Goal: Information Seeking & Learning: Learn about a topic

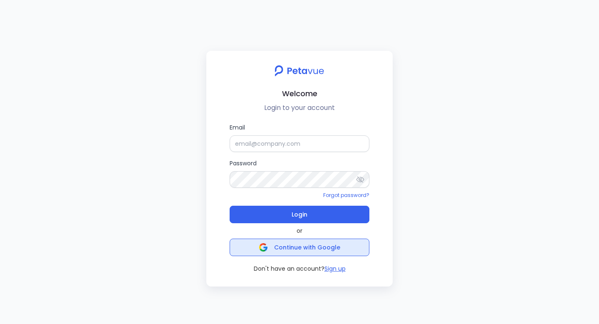
click at [303, 246] on span "Continue with Google" at bounding box center [307, 247] width 66 height 8
click at [279, 245] on span "Continue with Google" at bounding box center [307, 247] width 66 height 8
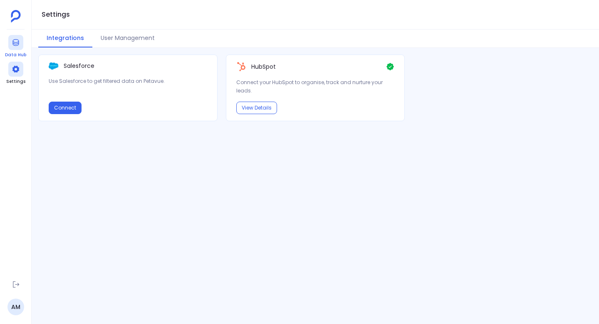
click at [17, 44] on icon at bounding box center [15, 42] width 6 height 7
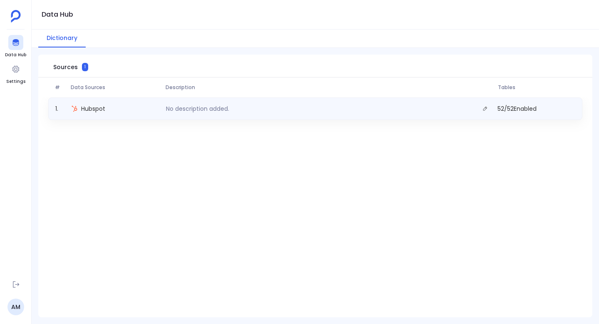
click at [156, 110] on div "Hubspot" at bounding box center [115, 109] width 95 height 12
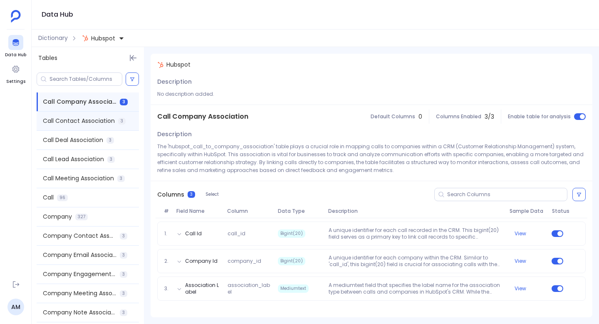
click at [66, 115] on div "Call Contact Association 3" at bounding box center [88, 120] width 102 height 19
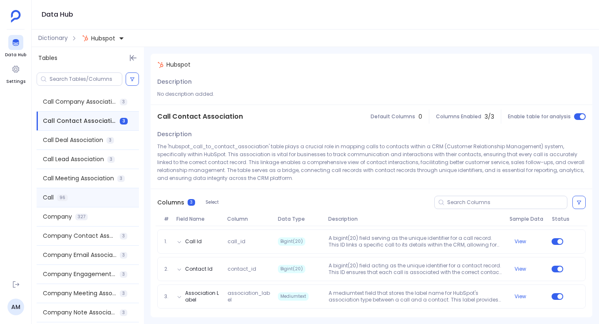
click at [81, 199] on div "Call 96" at bounding box center [88, 197] width 102 height 19
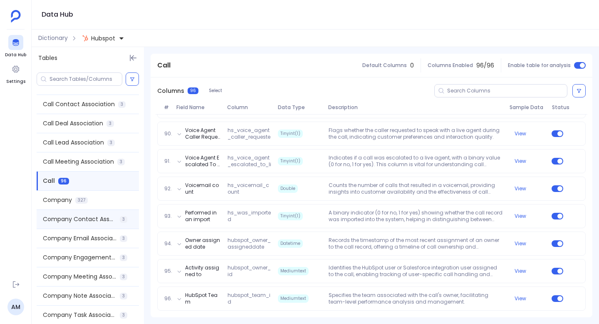
scroll to position [19, 0]
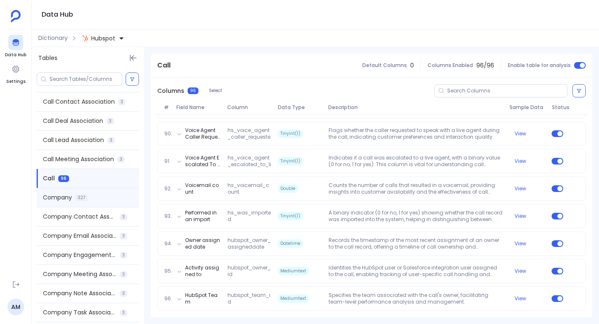
click at [82, 200] on span "327" at bounding box center [81, 197] width 12 height 7
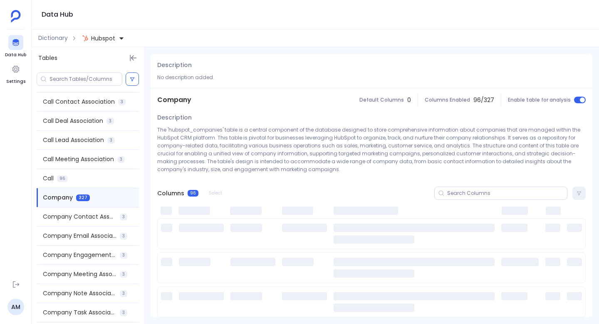
scroll to position [0, 0]
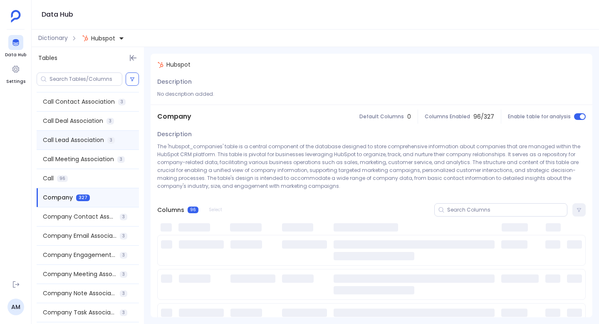
click at [81, 142] on span "Call Lead Association" at bounding box center [73, 140] width 61 height 9
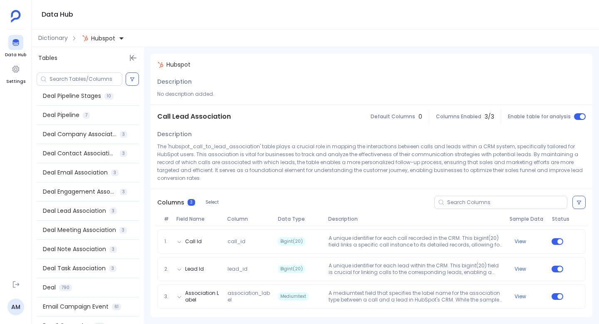
scroll to position [370, 0]
click at [91, 112] on div "Deal Pipeline 7" at bounding box center [88, 114] width 102 height 19
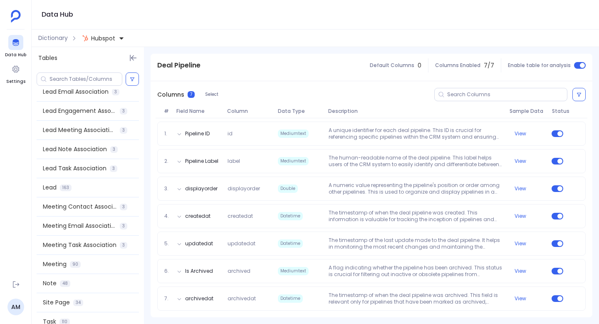
scroll to position [766, 0]
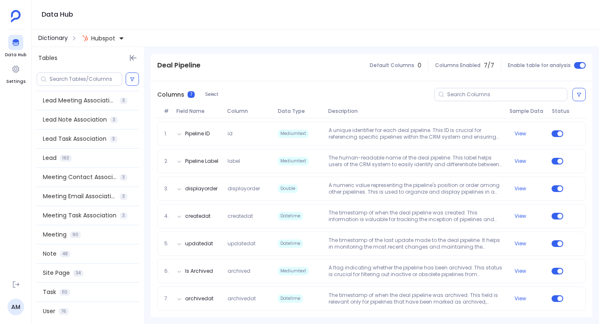
click at [52, 36] on span "Dictionary" at bounding box center [53, 38] width 30 height 9
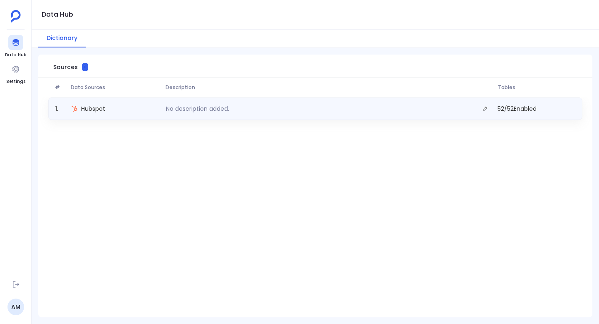
click at [141, 113] on div "Hubspot" at bounding box center [115, 109] width 95 height 12
